Goal: Information Seeking & Learning: Find specific fact

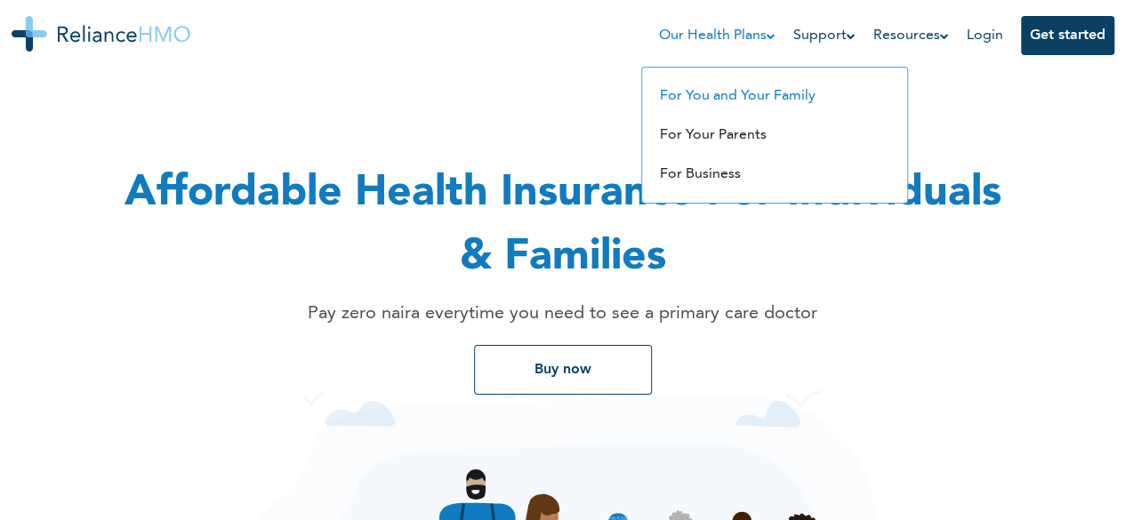
click at [723, 97] on link "For You and Your Family" at bounding box center [738, 96] width 156 height 14
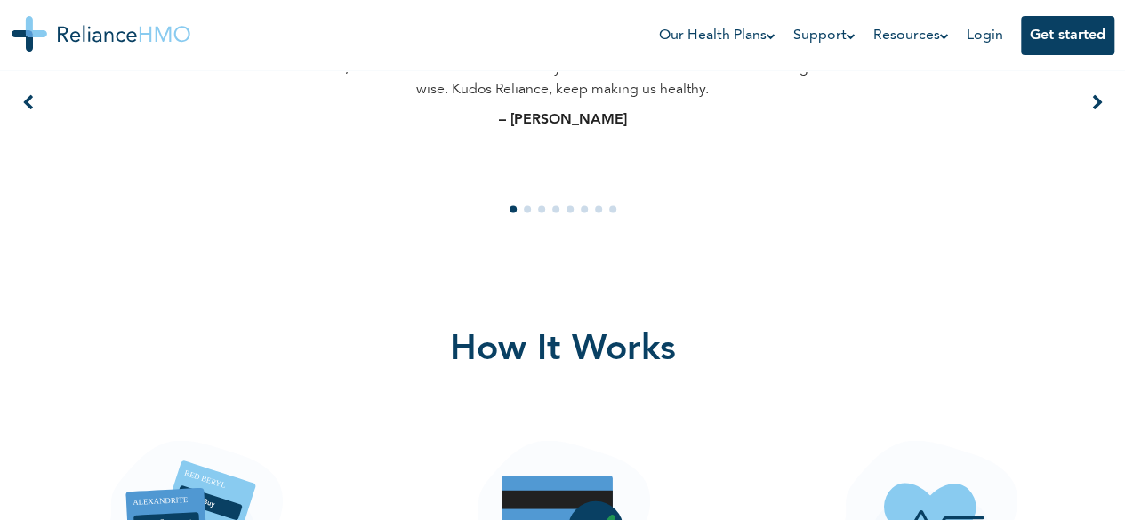
scroll to position [1423, 0]
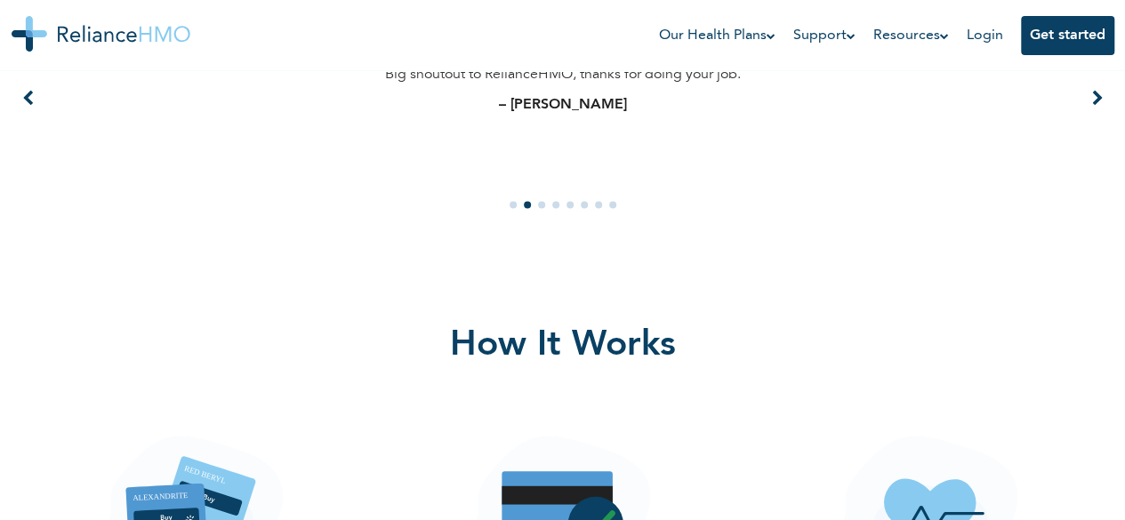
click at [1097, 111] on div "To be honest, the RelianceHMO is the best way for the common man is to live lik…" at bounding box center [563, 90] width 1082 height 222
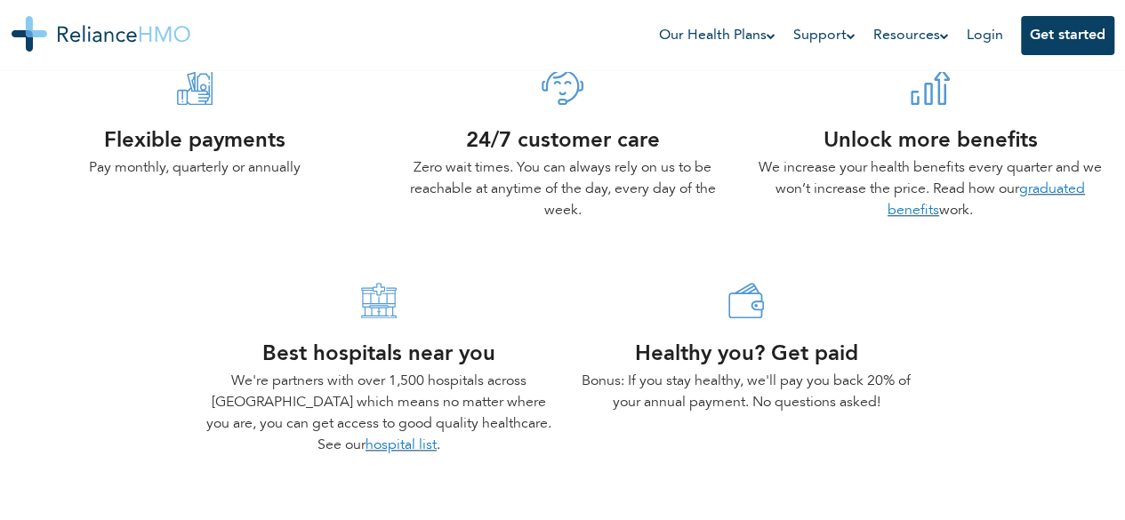
scroll to position [801, 0]
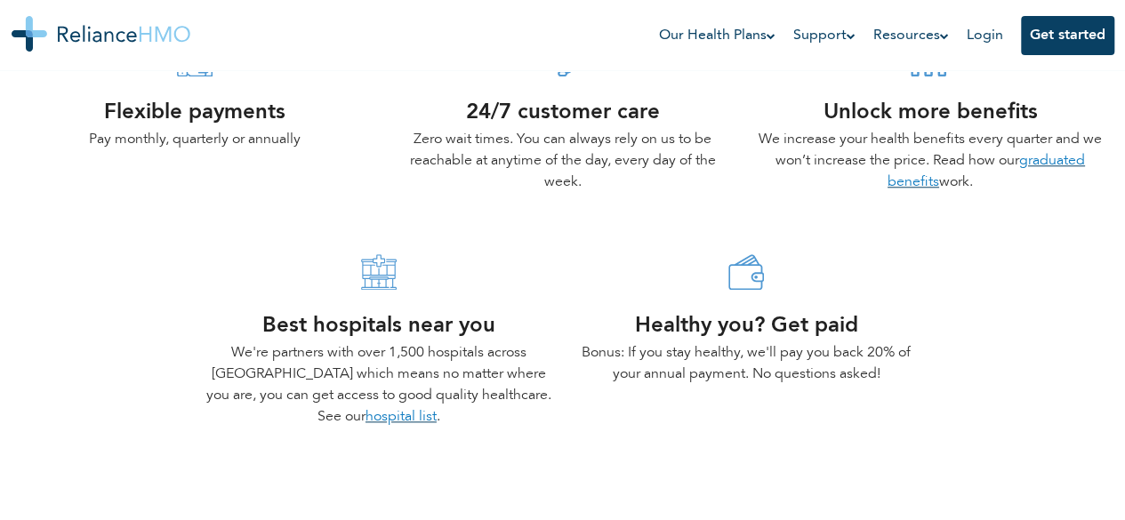
click at [371, 414] on link "hospital list" at bounding box center [401, 417] width 71 height 14
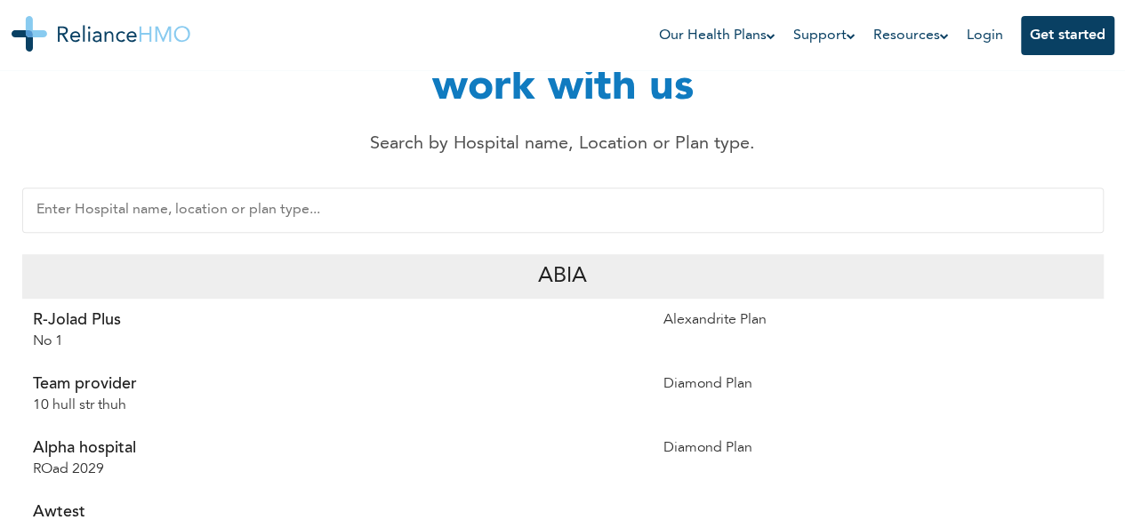
scroll to position [267, 0]
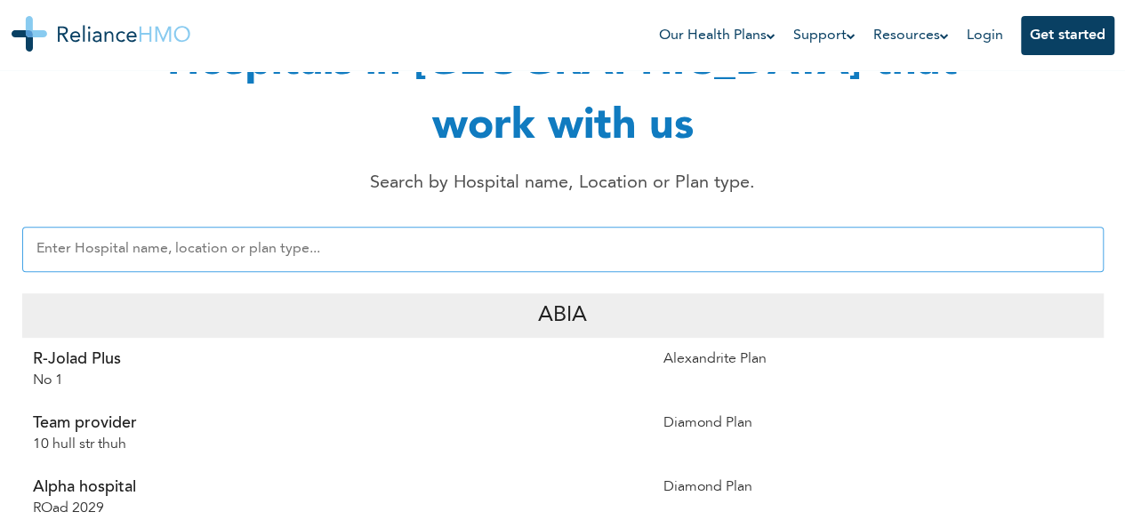
click at [260, 227] on input "text" at bounding box center [563, 249] width 1082 height 45
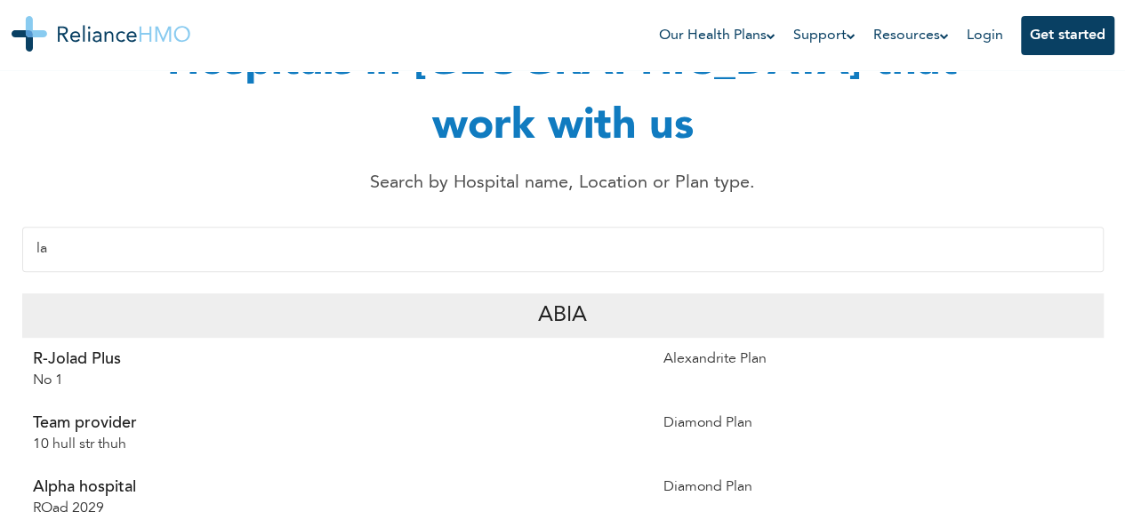
type input "l"
type input "A"
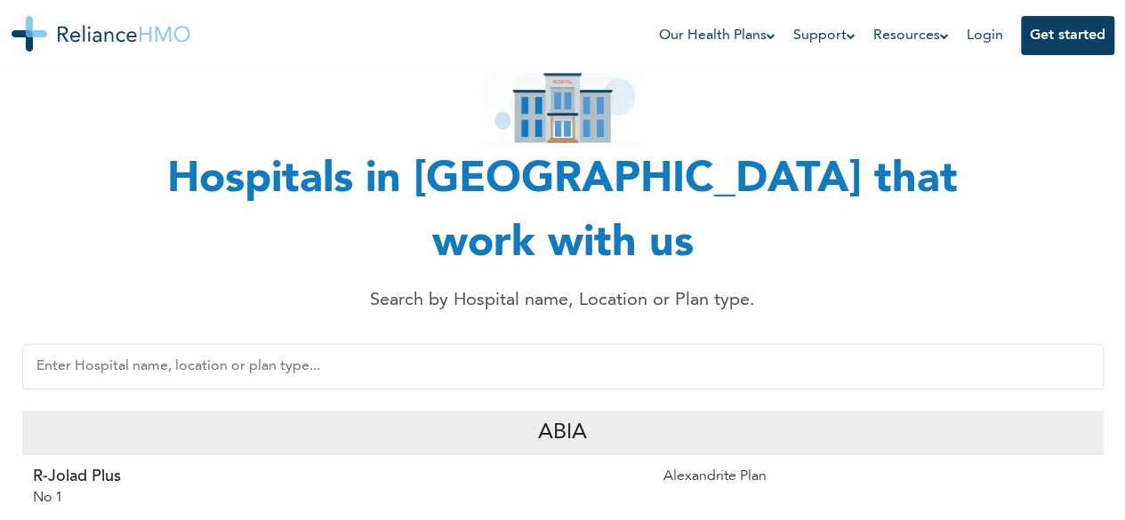
scroll to position [178, 0]
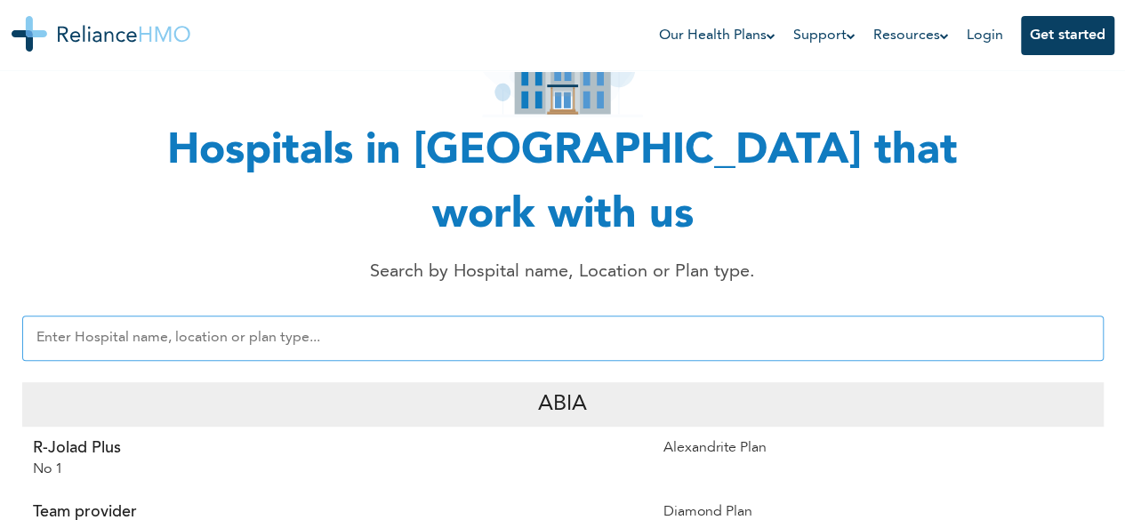
click at [341, 316] on input "text" at bounding box center [563, 338] width 1082 height 45
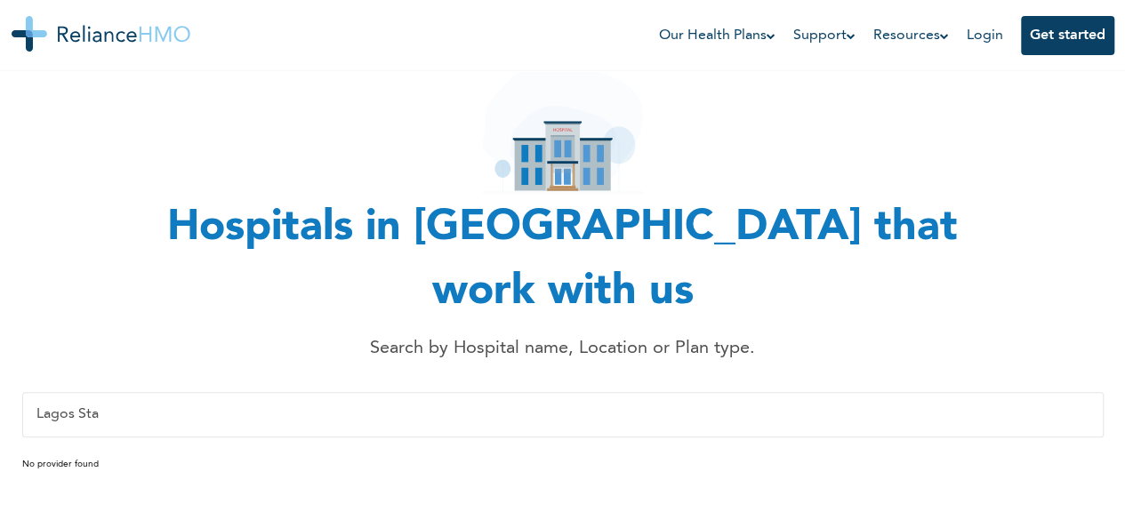
scroll to position [89, 0]
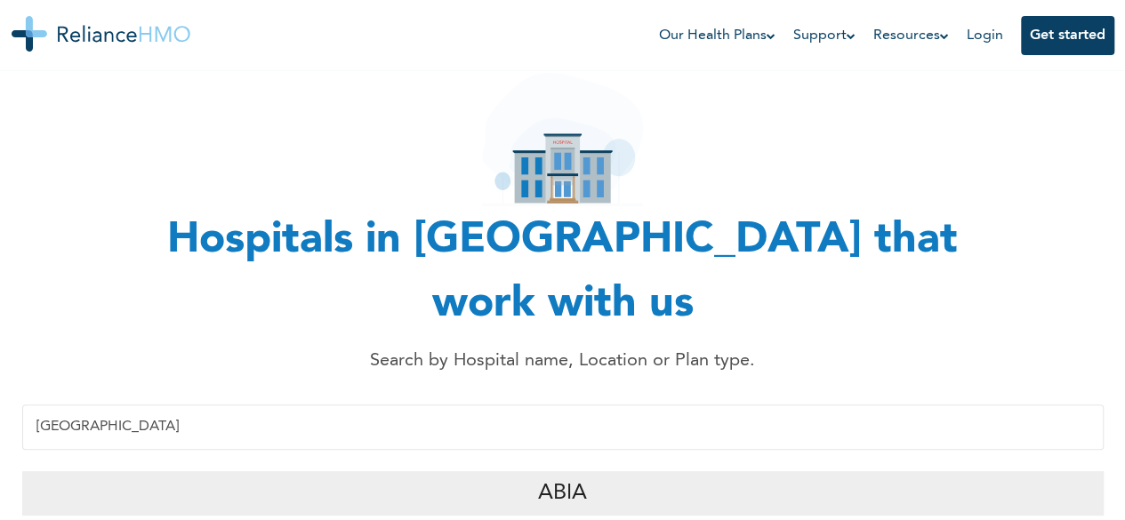
type input "[GEOGRAPHIC_DATA]"
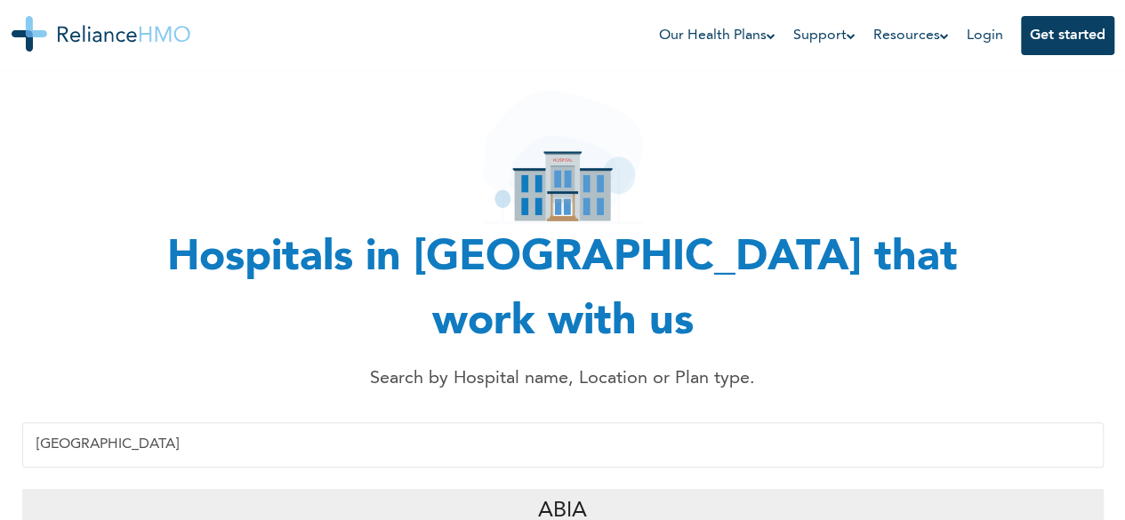
scroll to position [0, 0]
